Goal: Navigation & Orientation: Find specific page/section

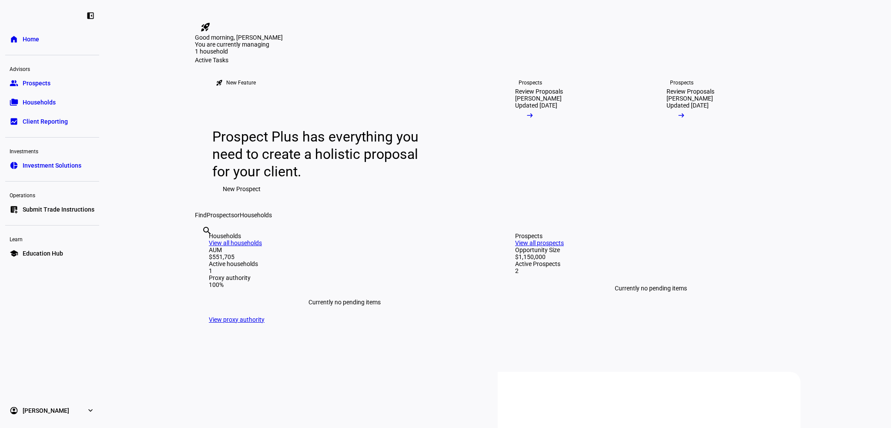
click at [48, 100] on span "Households" at bounding box center [39, 102] width 33 height 9
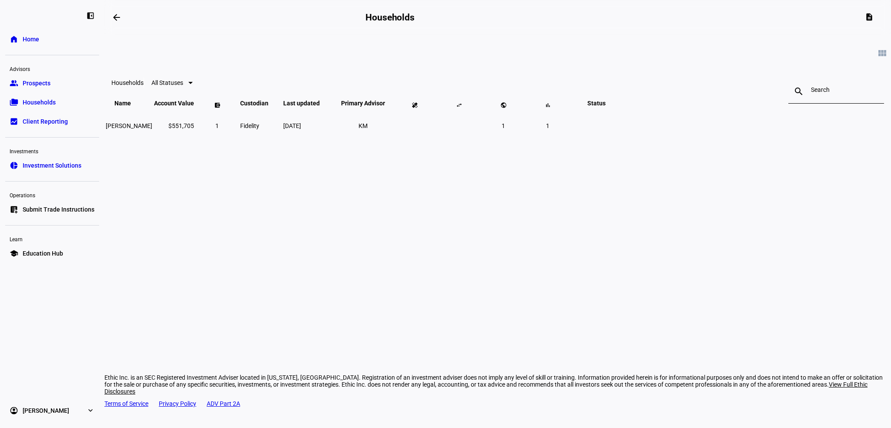
click at [35, 81] on span "Prospects" at bounding box center [37, 83] width 28 height 9
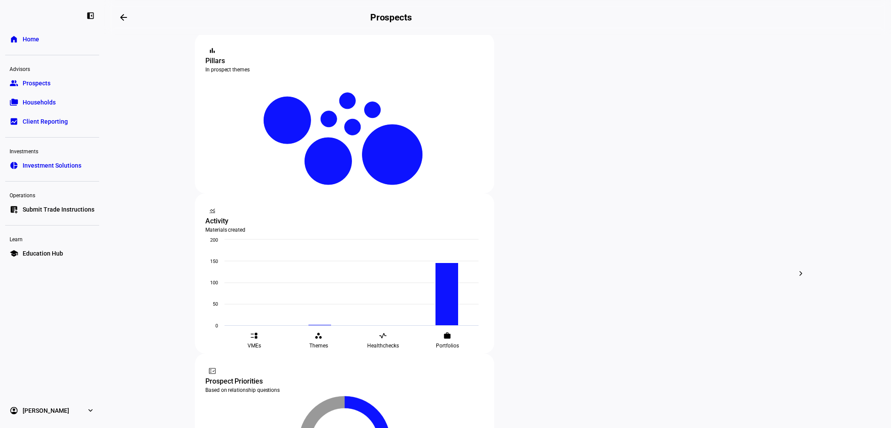
scroll to position [174, 0]
